Goal: Communication & Community: Answer question/provide support

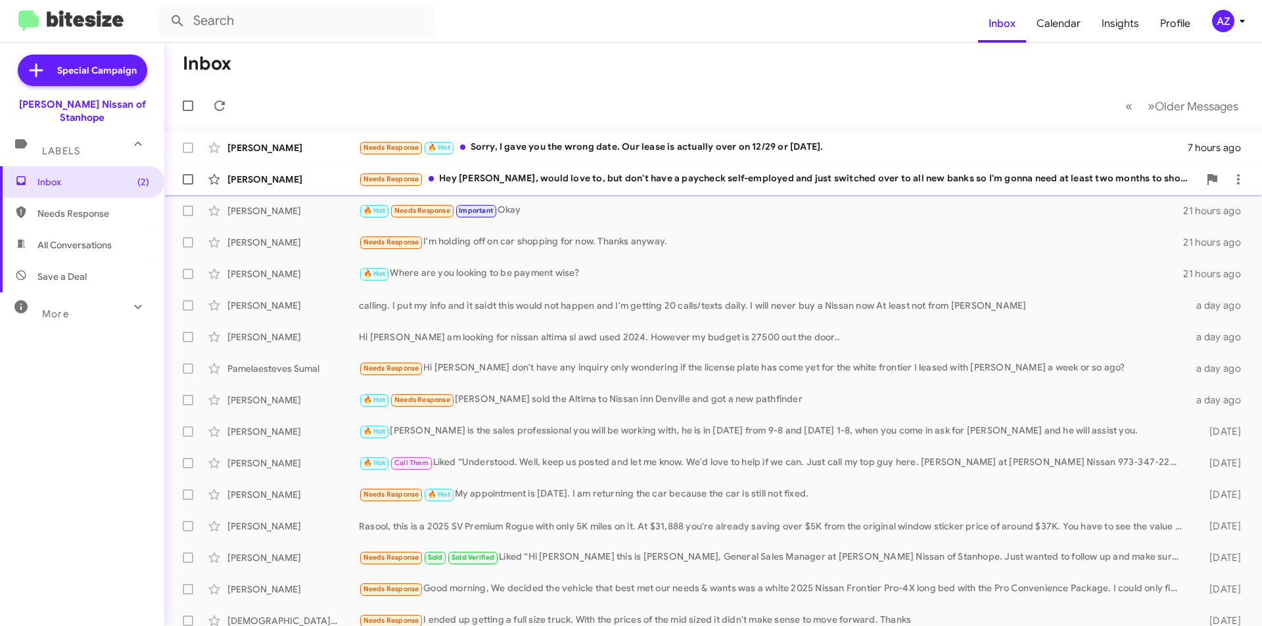
click at [278, 179] on div "[PERSON_NAME]" at bounding box center [292, 179] width 131 height 13
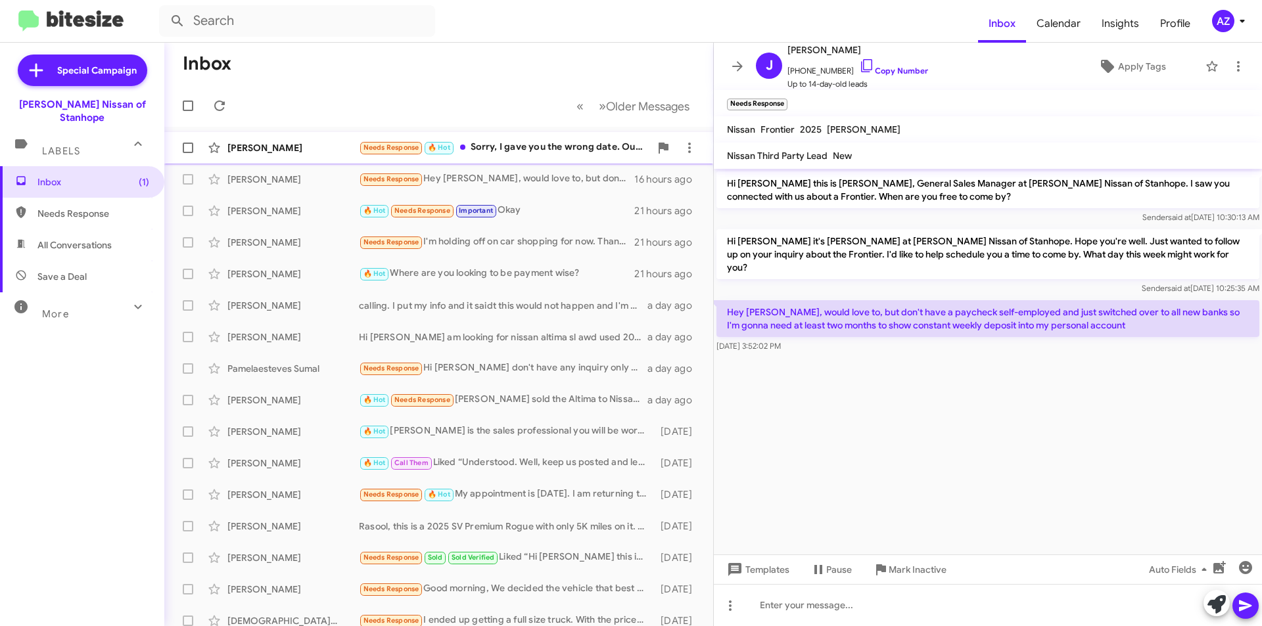
click at [281, 139] on div "Gerald Bernotas Needs Response 🔥 Hot Sorry, I gave you the wrong date. Our leas…" at bounding box center [439, 148] width 528 height 26
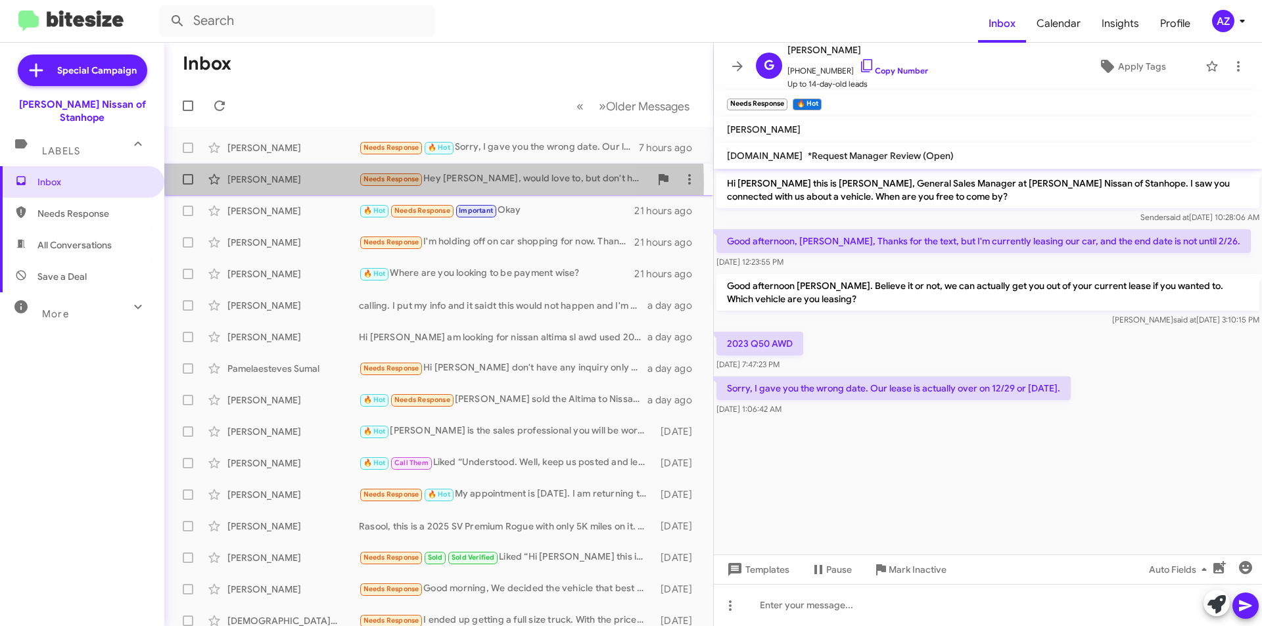
click at [336, 184] on div "[PERSON_NAME]" at bounding box center [292, 179] width 131 height 13
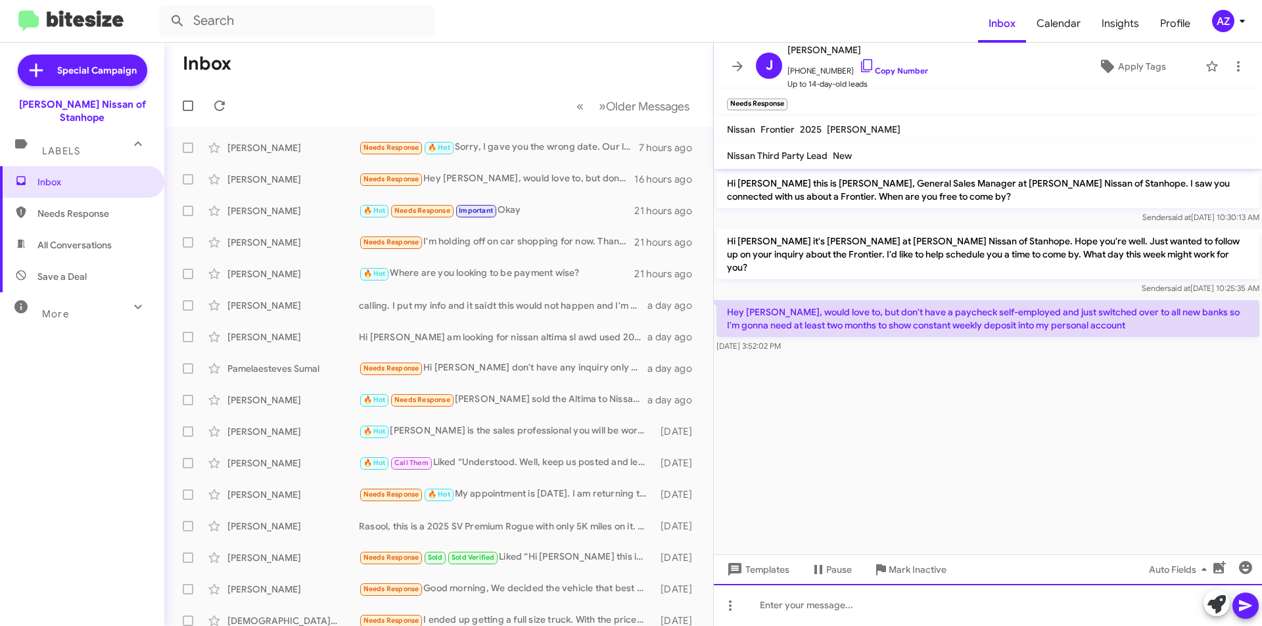
click at [928, 606] on div at bounding box center [988, 605] width 548 height 42
